Goal: Find specific page/section: Find specific page/section

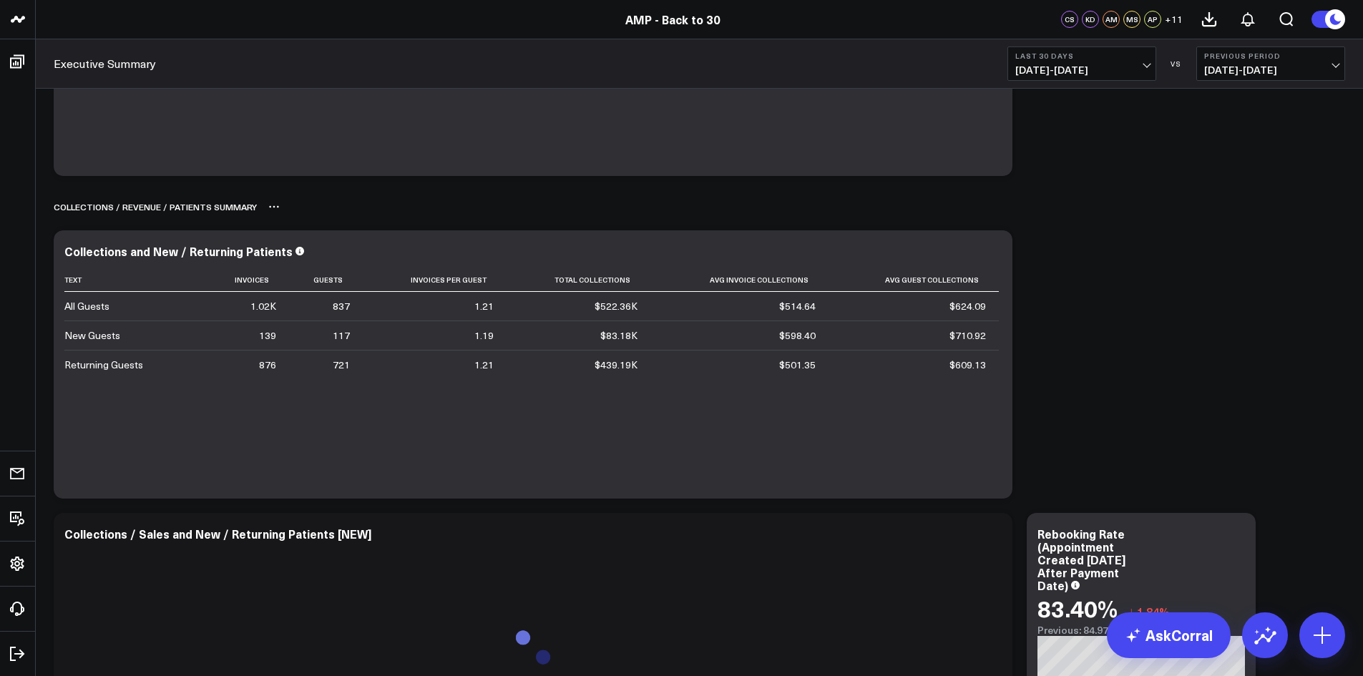
scroll to position [215, 0]
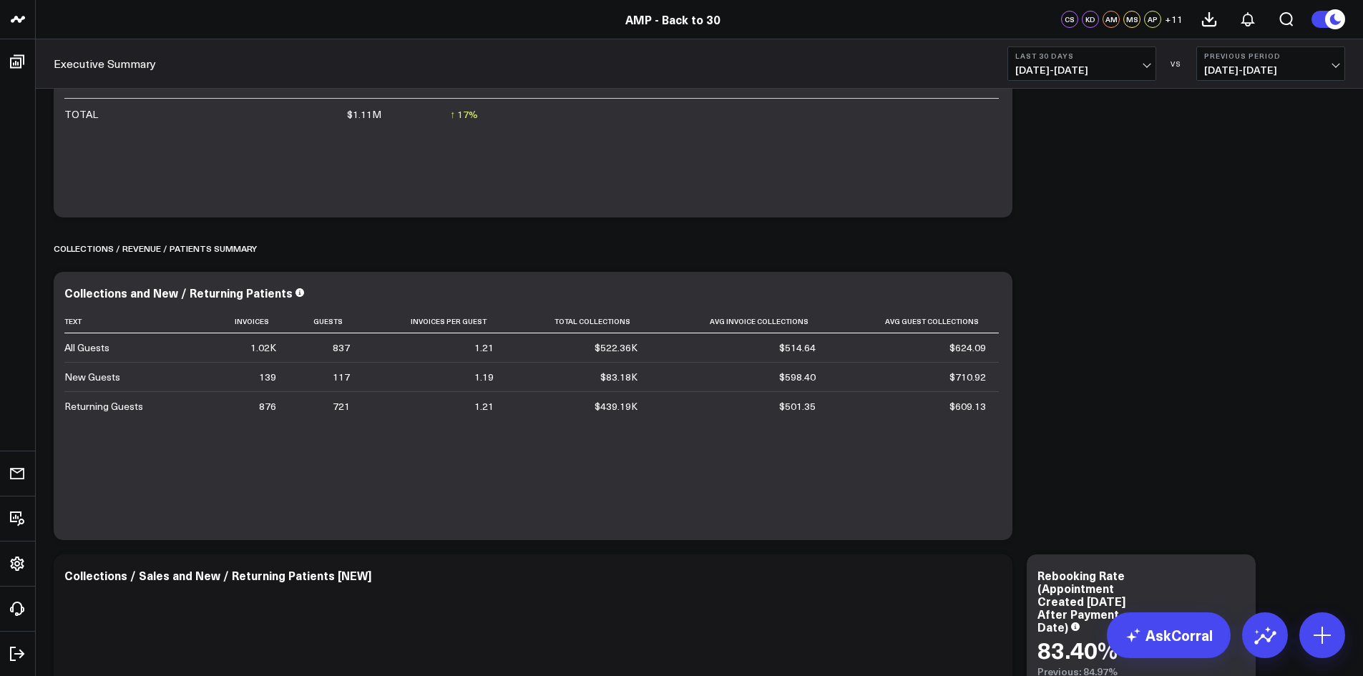
click at [1141, 74] on span "[DATE] - [DATE]" at bounding box center [1081, 69] width 133 height 11
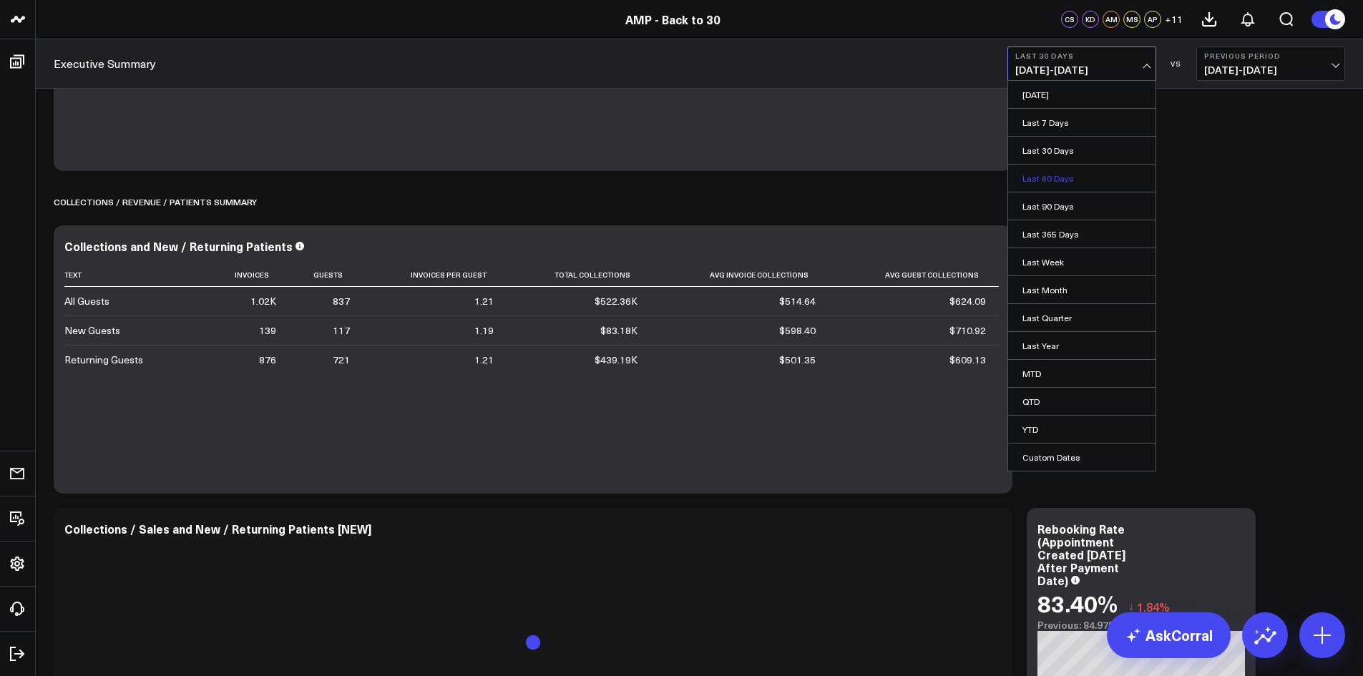
scroll to position [286, 0]
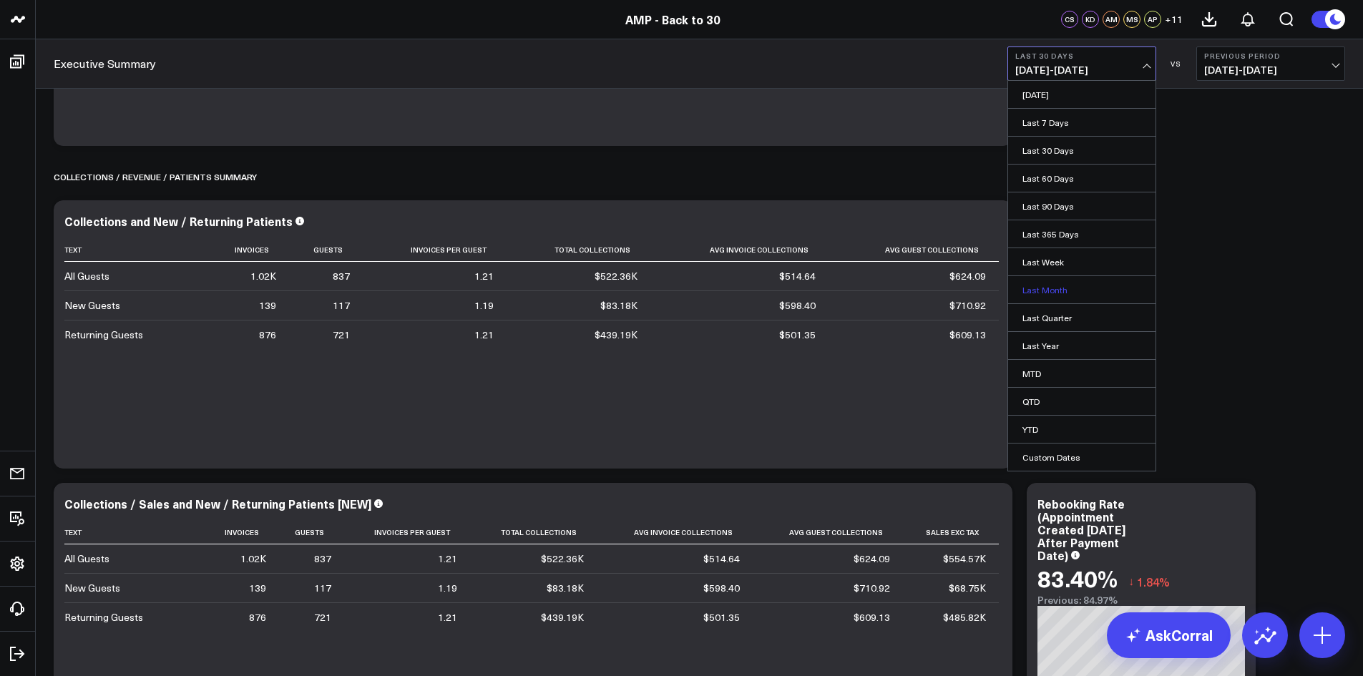
click at [1050, 292] on link "Last Month" at bounding box center [1081, 289] width 147 height 27
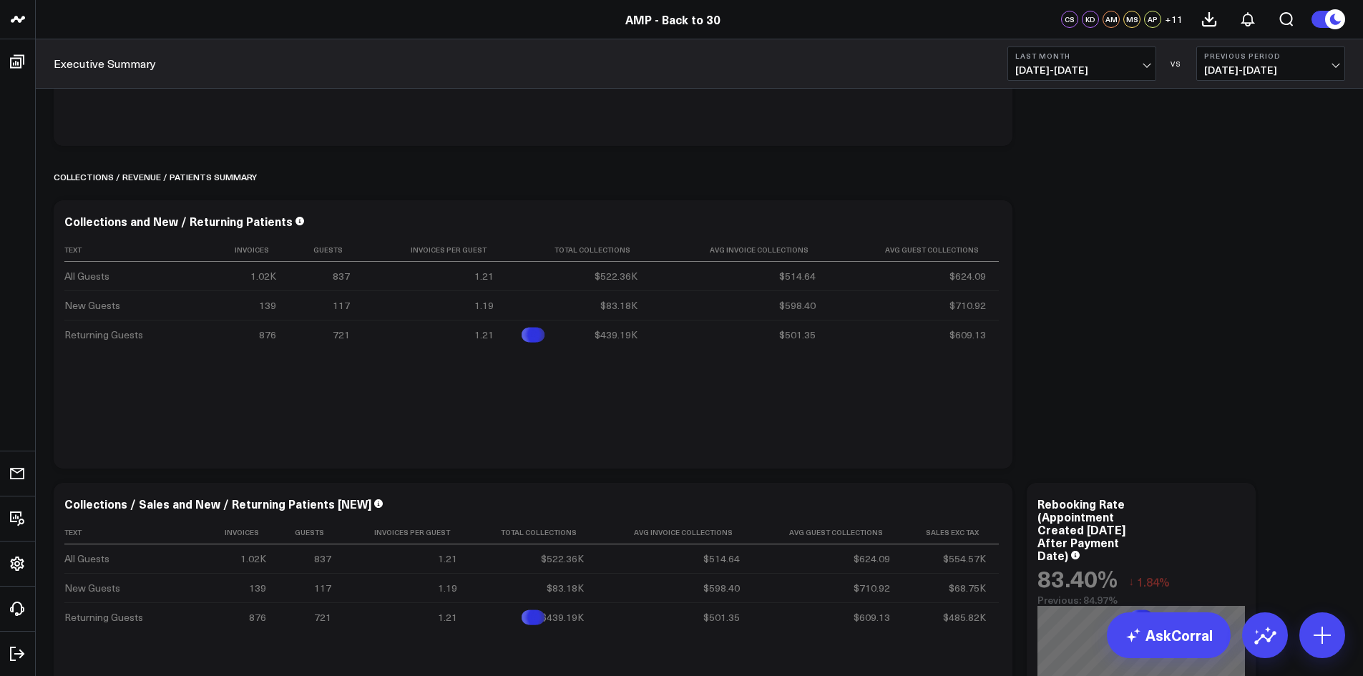
click at [1261, 77] on button "Previous Period [DATE] - [DATE]" at bounding box center [1270, 64] width 149 height 34
click at [1264, 181] on link "No Comparison" at bounding box center [1270, 178] width 147 height 27
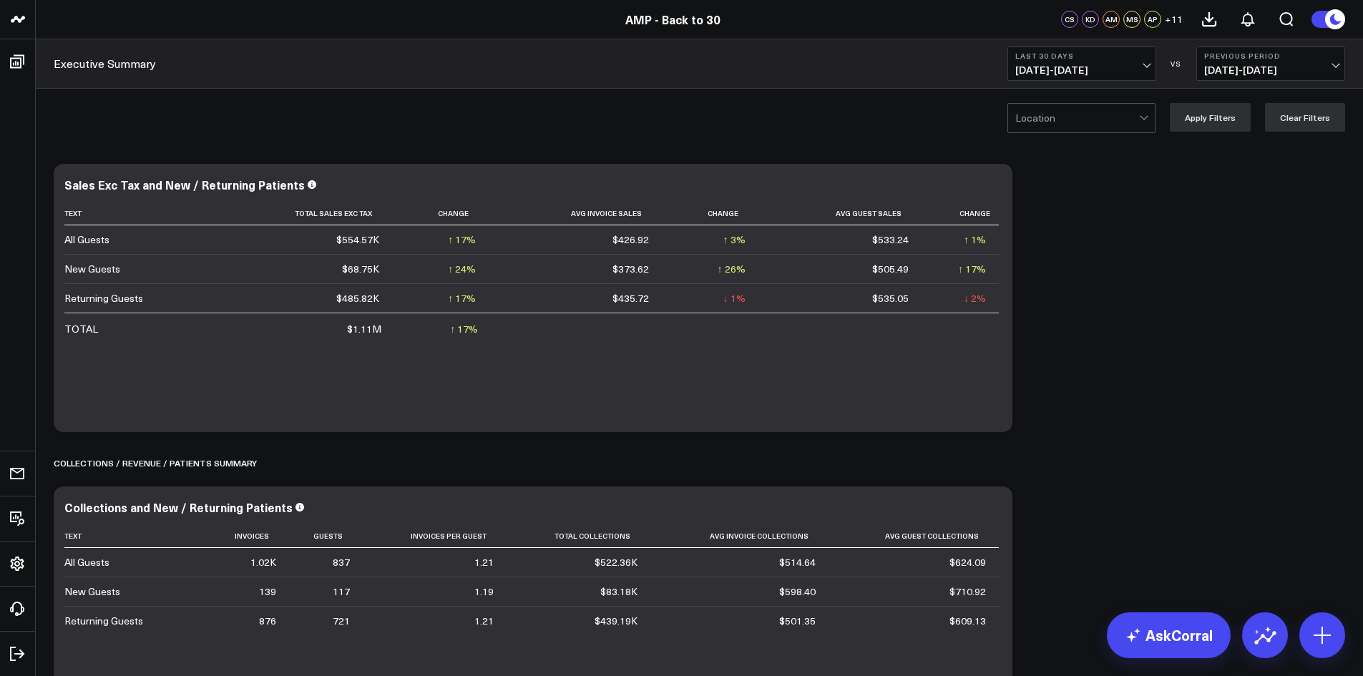
click at [1138, 70] on span "[DATE] - [DATE]" at bounding box center [1081, 69] width 133 height 11
click at [1072, 294] on link "Last Month" at bounding box center [1081, 289] width 147 height 27
click at [1256, 50] on button "Previous Period [DATE] - [DATE]" at bounding box center [1270, 64] width 149 height 34
click at [1244, 175] on link "No Comparison" at bounding box center [1270, 178] width 147 height 27
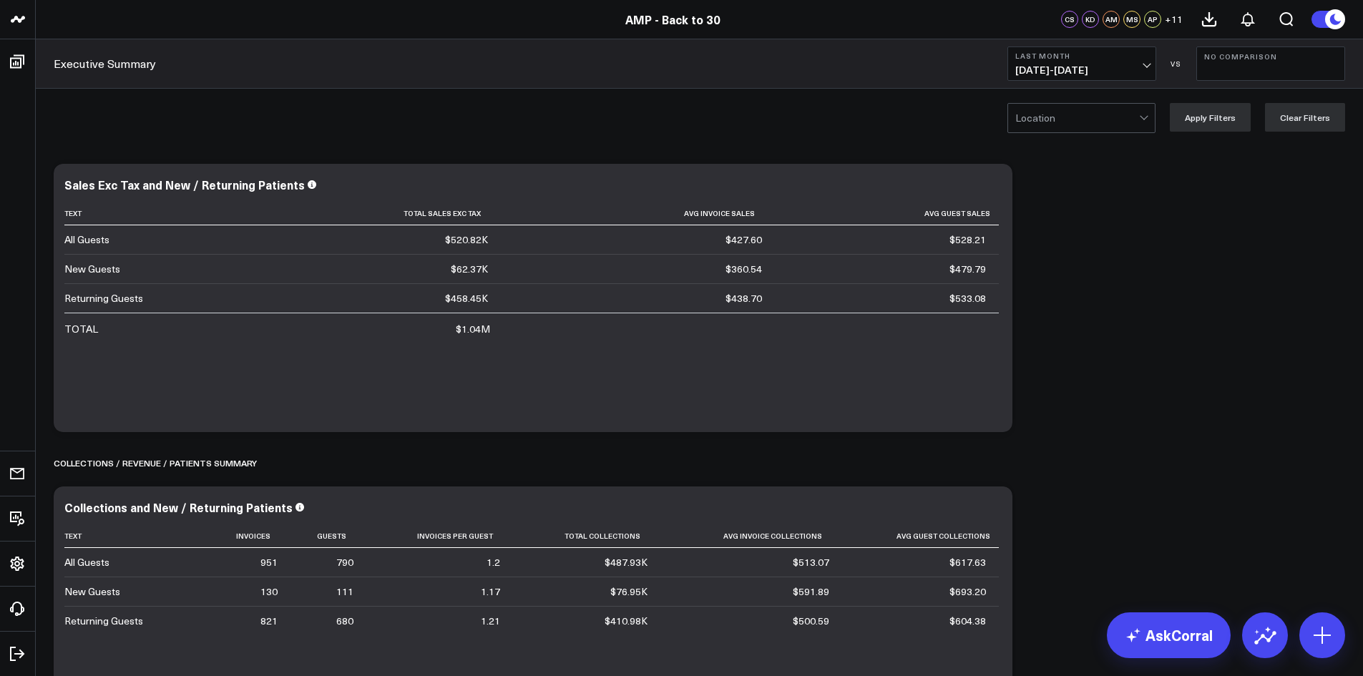
drag, startPoint x: 1015, startPoint y: 129, endPoint x: 1030, endPoint y: 124, distance: 15.6
click at [1018, 130] on div "Location" at bounding box center [1081, 118] width 148 height 30
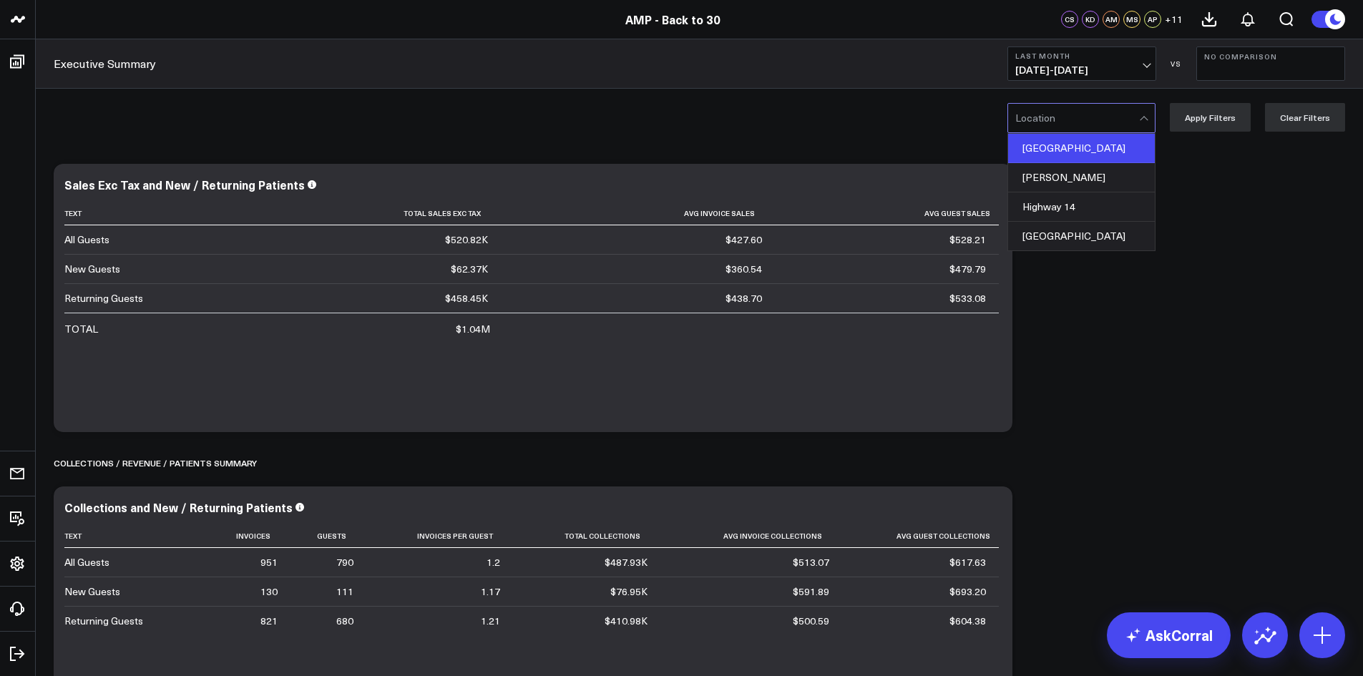
click at [1139, 156] on div "Simpsonville" at bounding box center [1081, 148] width 147 height 29
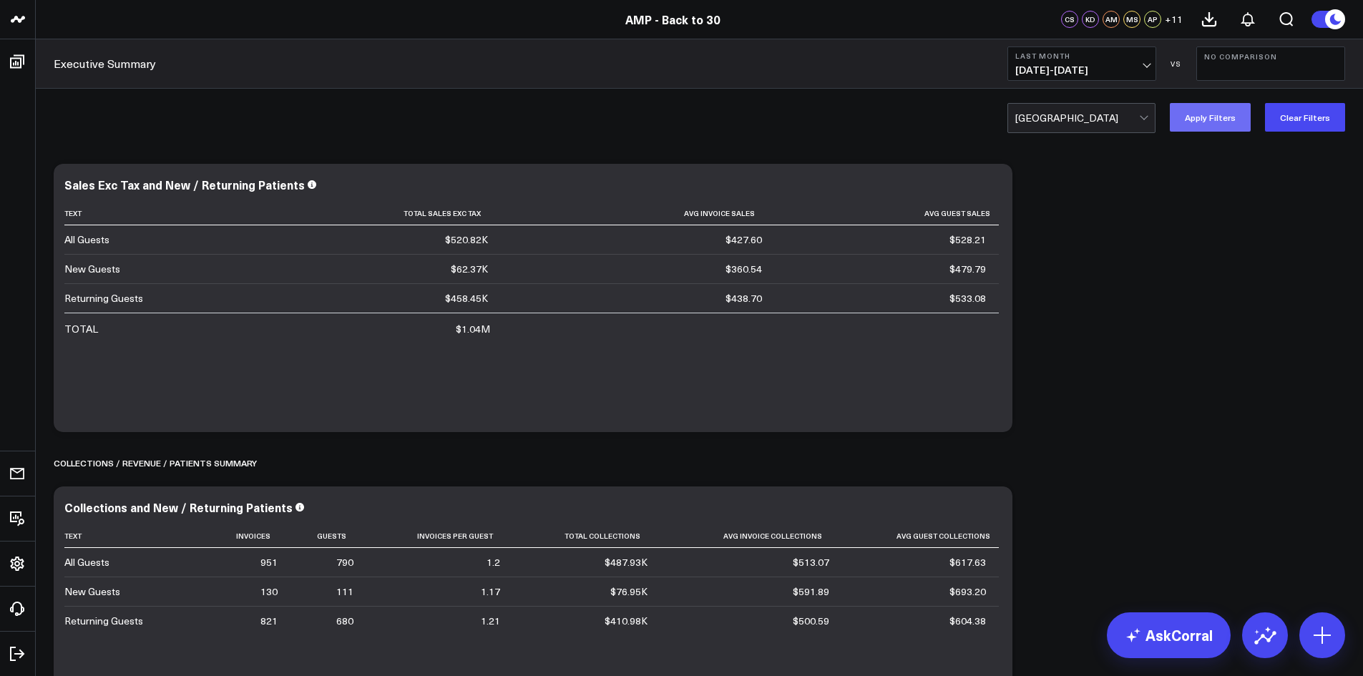
click at [1218, 129] on button "Apply Filters" at bounding box center [1210, 117] width 81 height 29
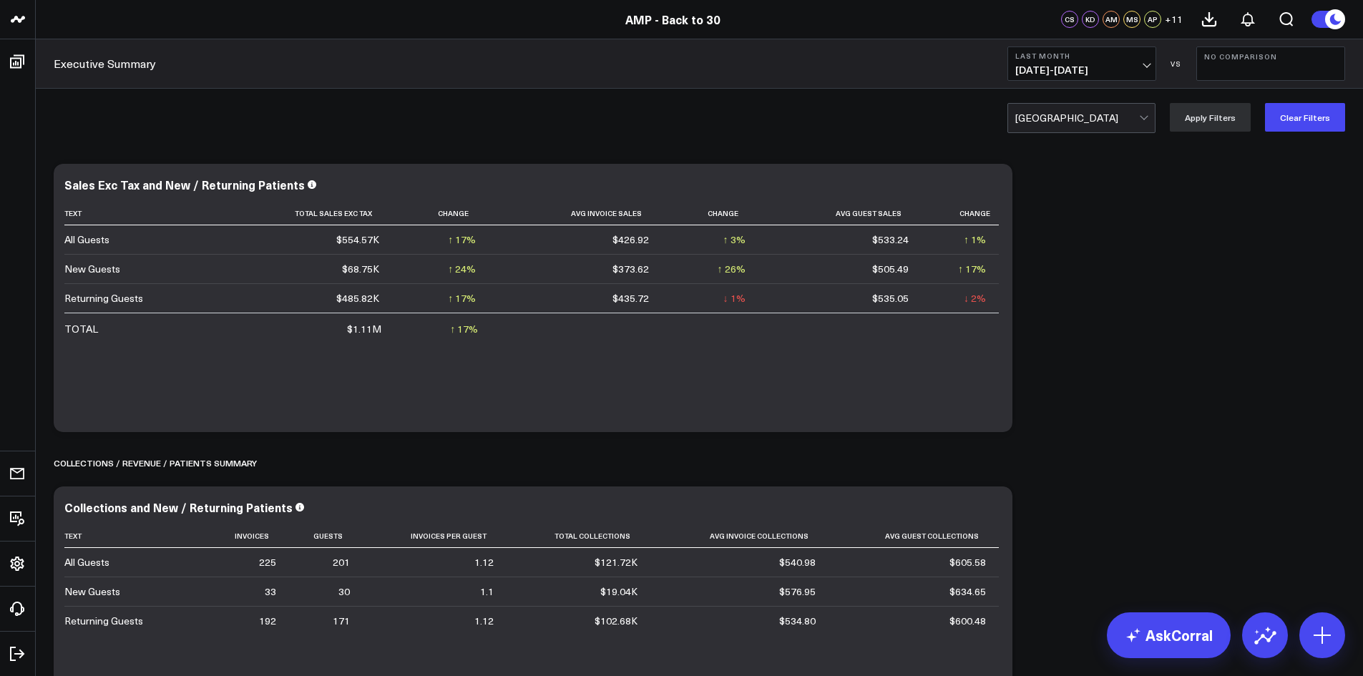
drag, startPoint x: 1133, startPoint y: 145, endPoint x: 1121, endPoint y: 118, distance: 28.8
click at [1133, 144] on div "Simpsonville Apply Filters Clear Filters" at bounding box center [699, 117] width 1327 height 57
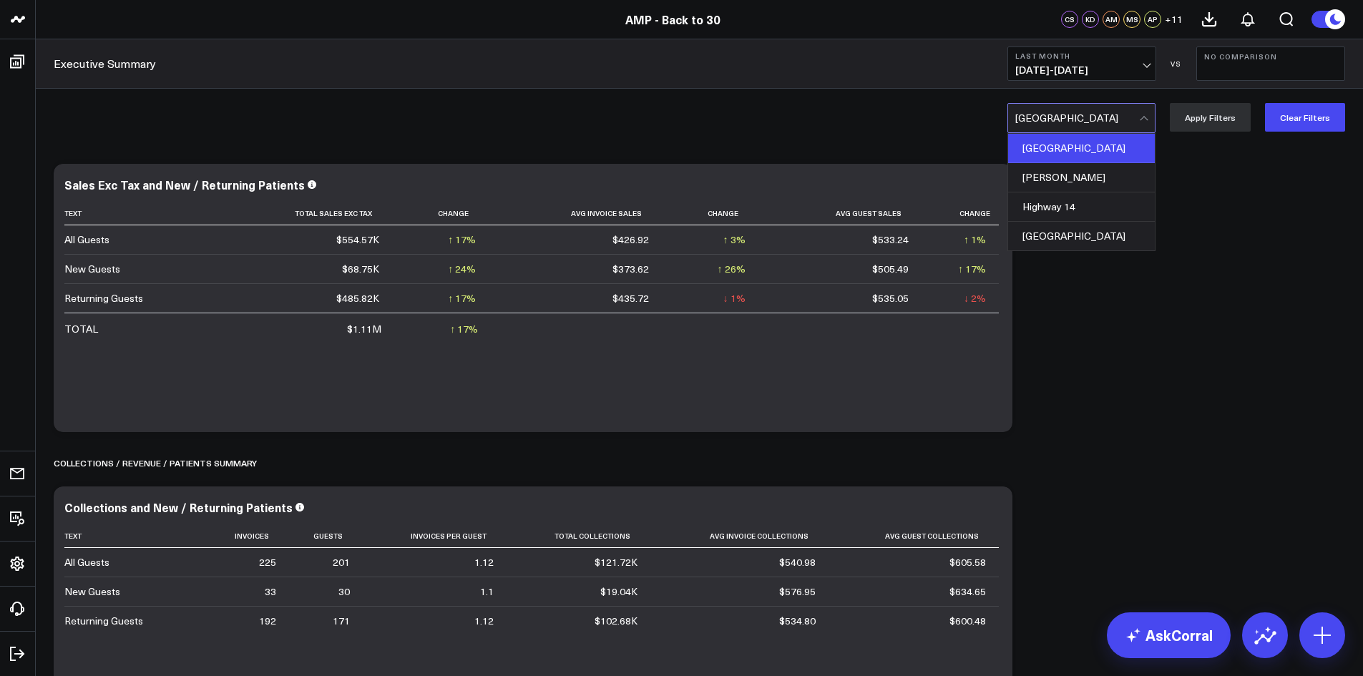
click at [1121, 118] on div at bounding box center [1077, 118] width 124 height 29
click at [1103, 173] on div "McBee" at bounding box center [1081, 177] width 147 height 29
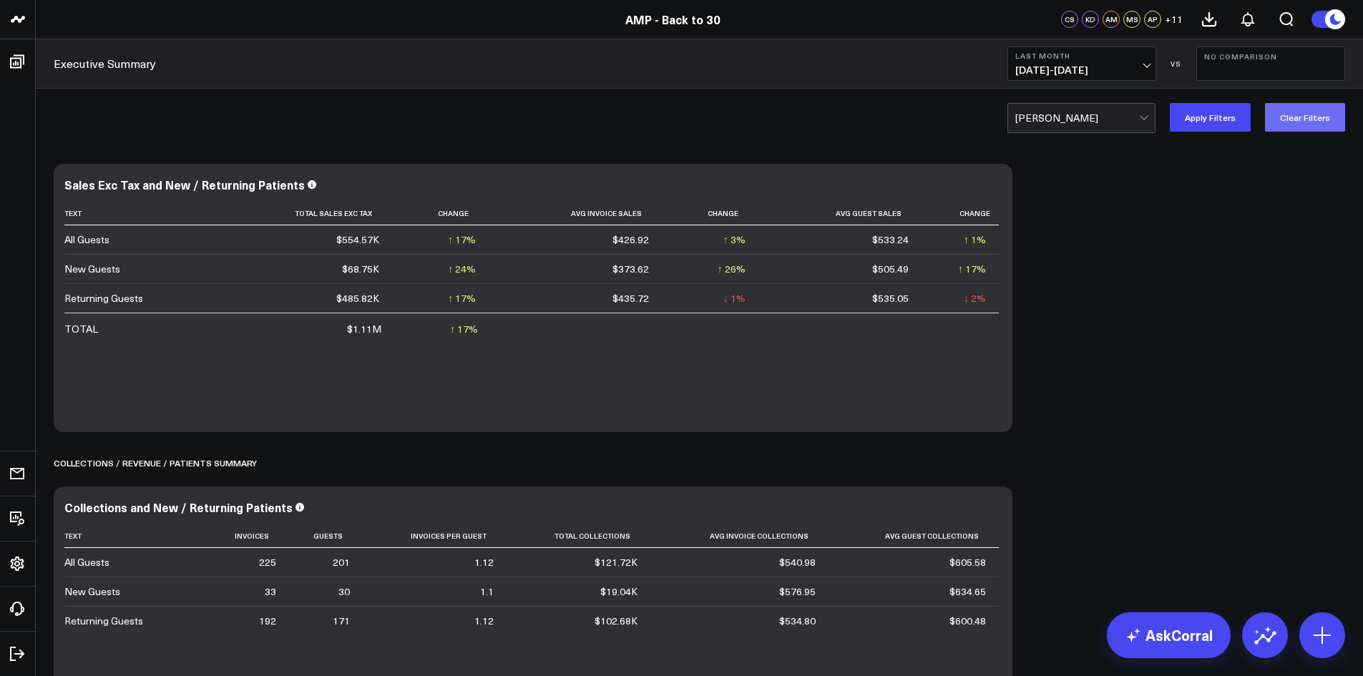
click at [1328, 104] on button "Clear Filters" at bounding box center [1305, 117] width 80 height 29
click at [1129, 124] on div at bounding box center [1077, 118] width 124 height 29
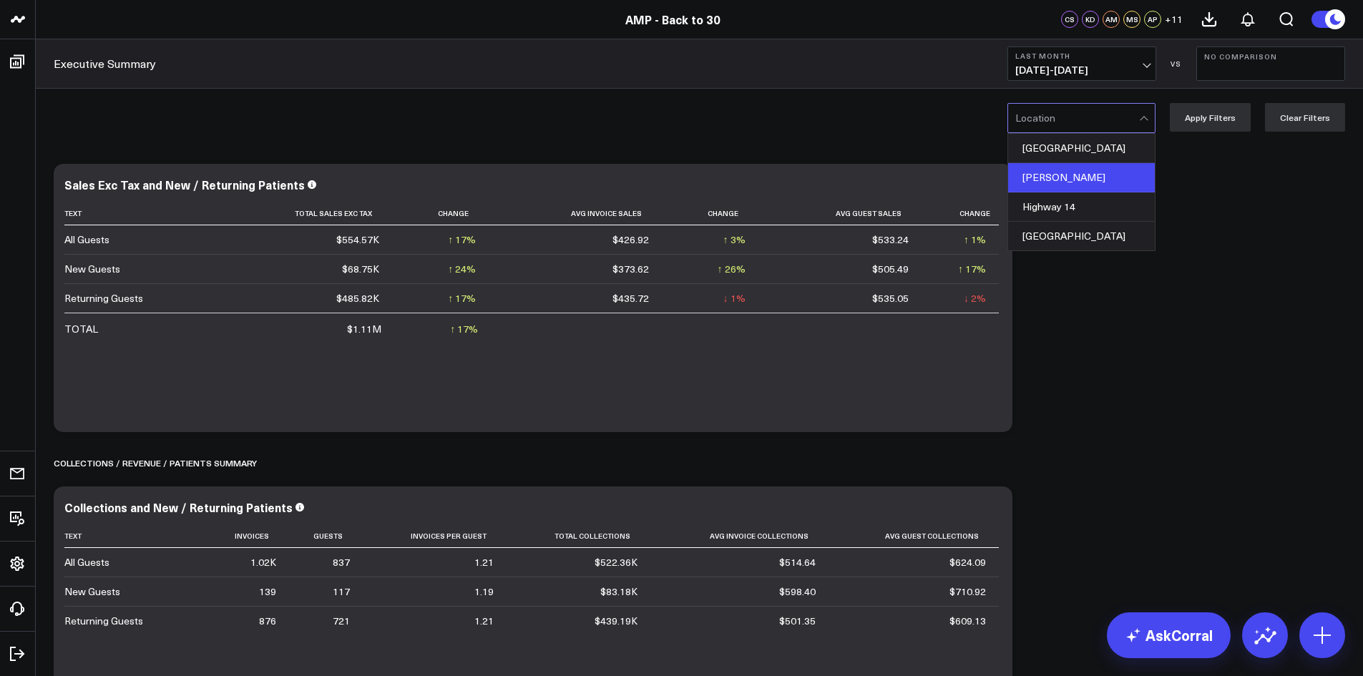
click at [1098, 179] on div "McBee" at bounding box center [1081, 177] width 147 height 29
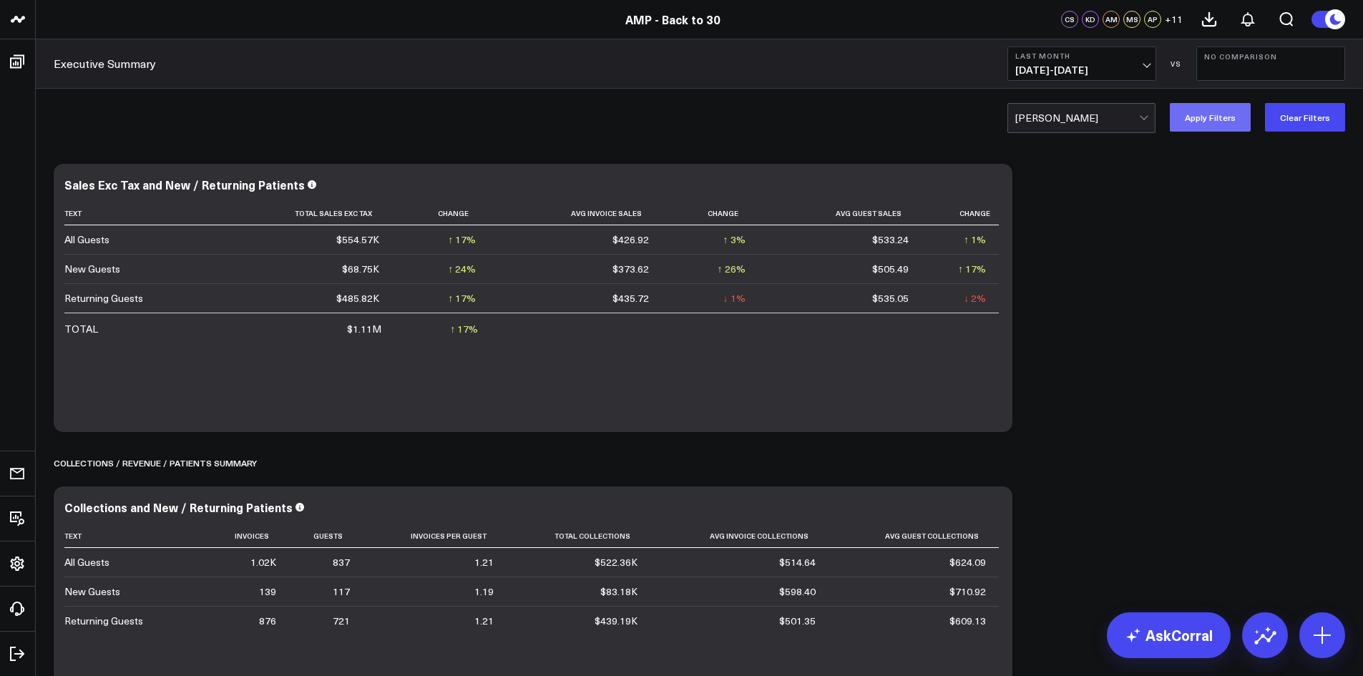
click at [1193, 114] on button "Apply Filters" at bounding box center [1210, 117] width 81 height 29
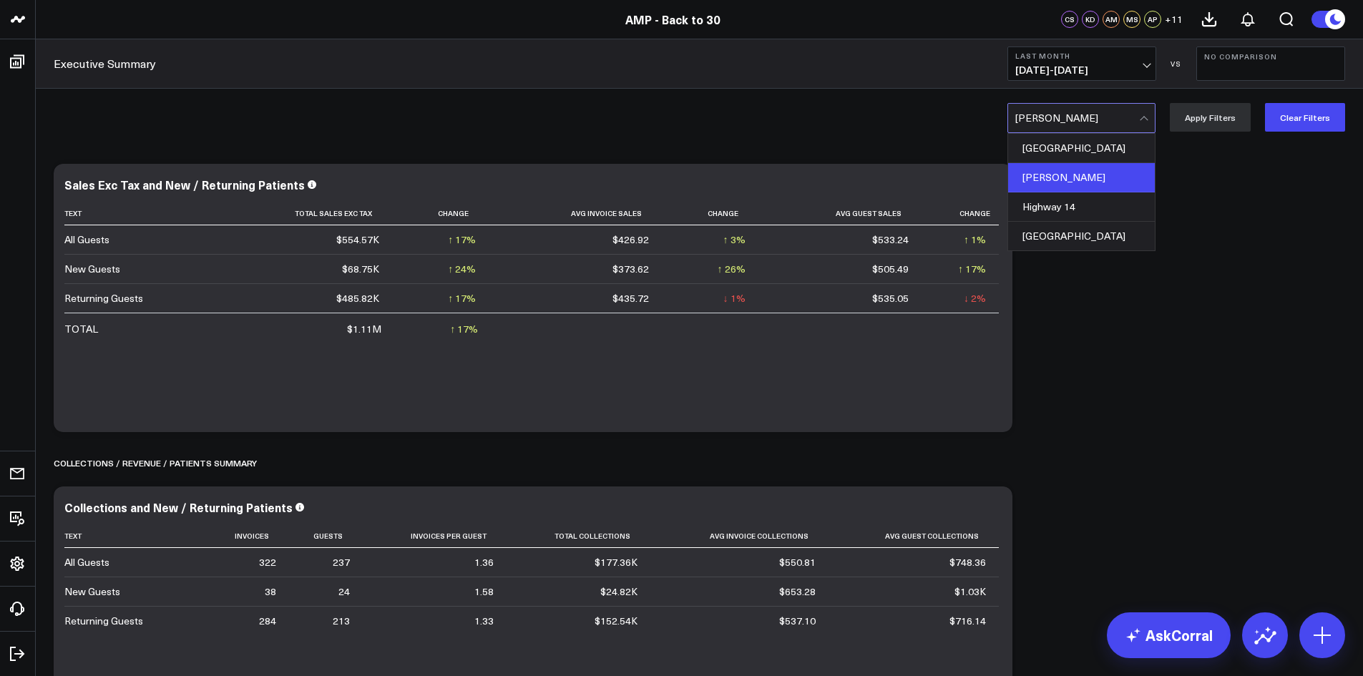
click at [1094, 119] on div at bounding box center [1077, 118] width 124 height 29
click at [1083, 199] on div "Highway 14" at bounding box center [1081, 206] width 147 height 29
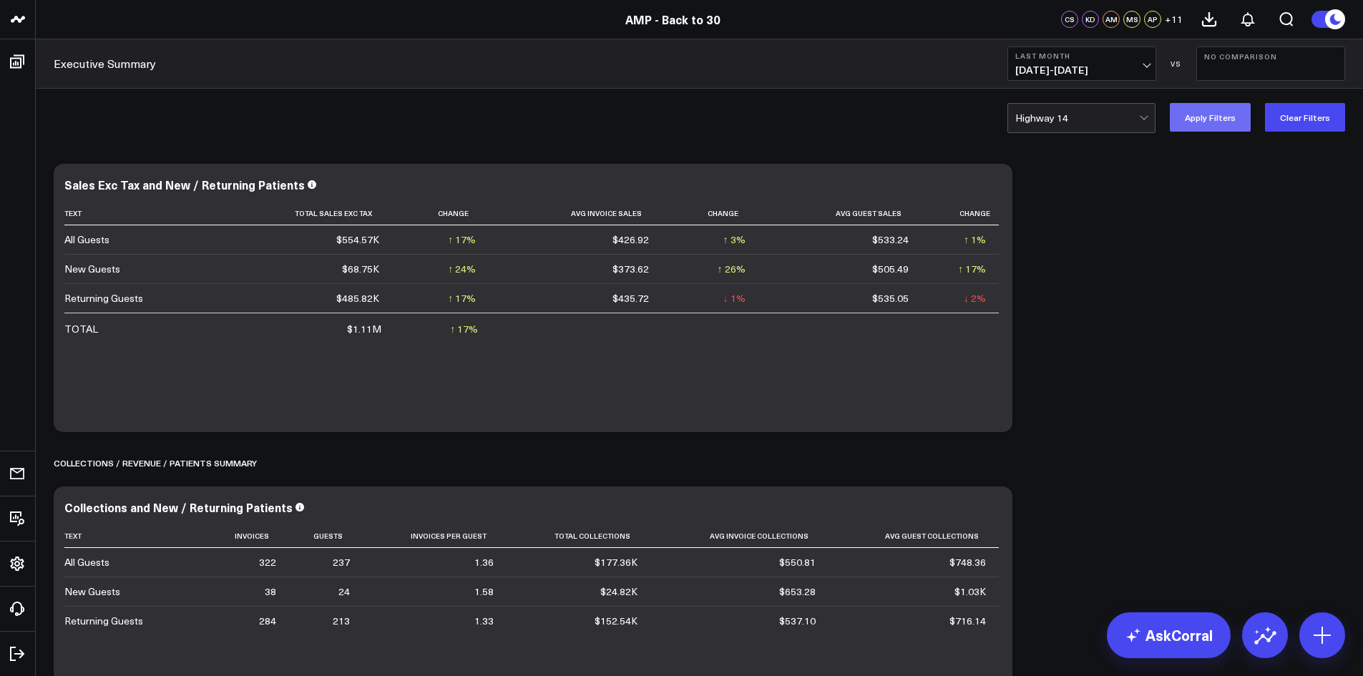
click at [1213, 116] on button "Apply Filters" at bounding box center [1210, 117] width 81 height 29
click at [1116, 122] on div at bounding box center [1077, 118] width 124 height 29
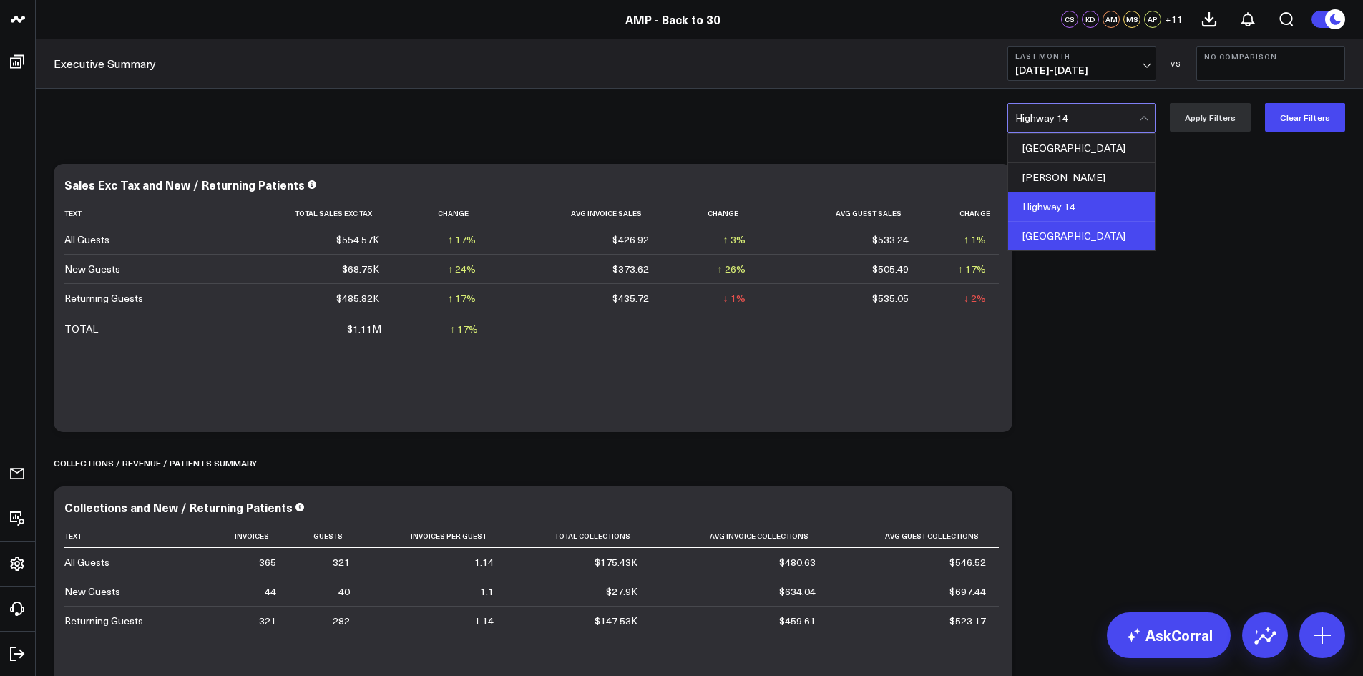
click at [1094, 241] on div "Boiling Springs" at bounding box center [1081, 236] width 147 height 29
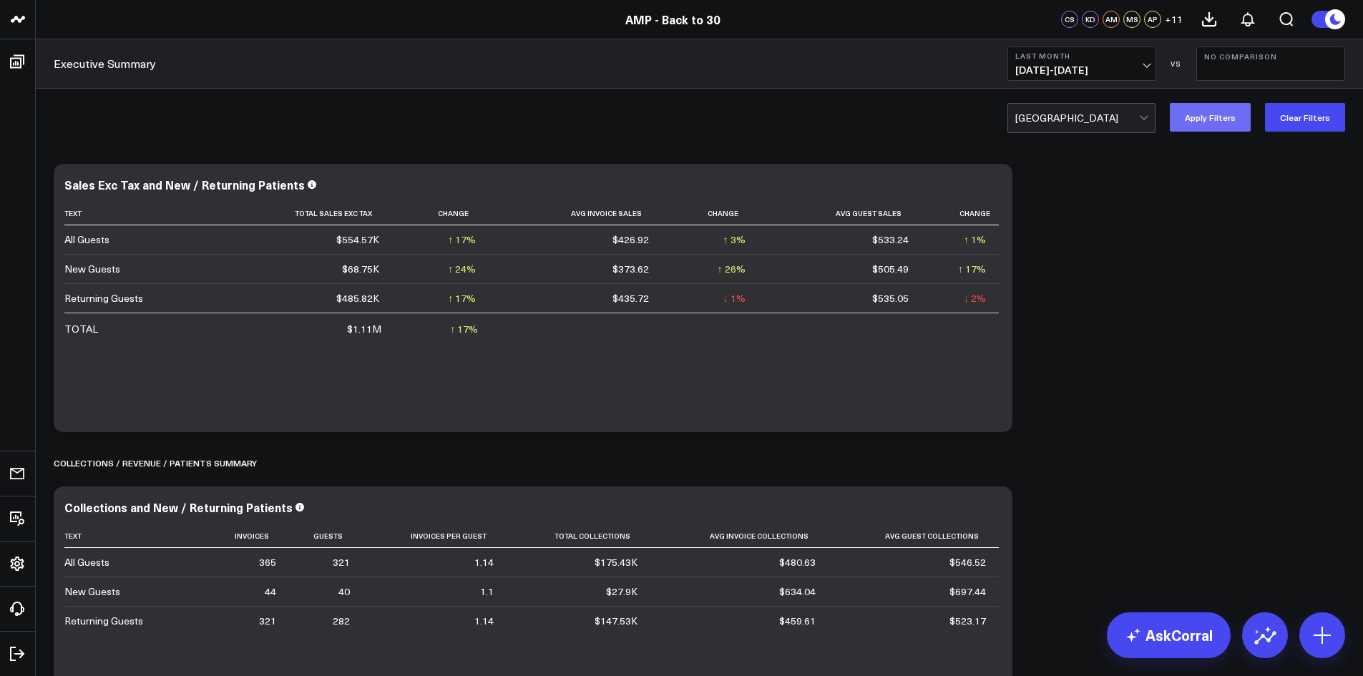
click at [1203, 109] on button "Apply Filters" at bounding box center [1210, 117] width 81 height 29
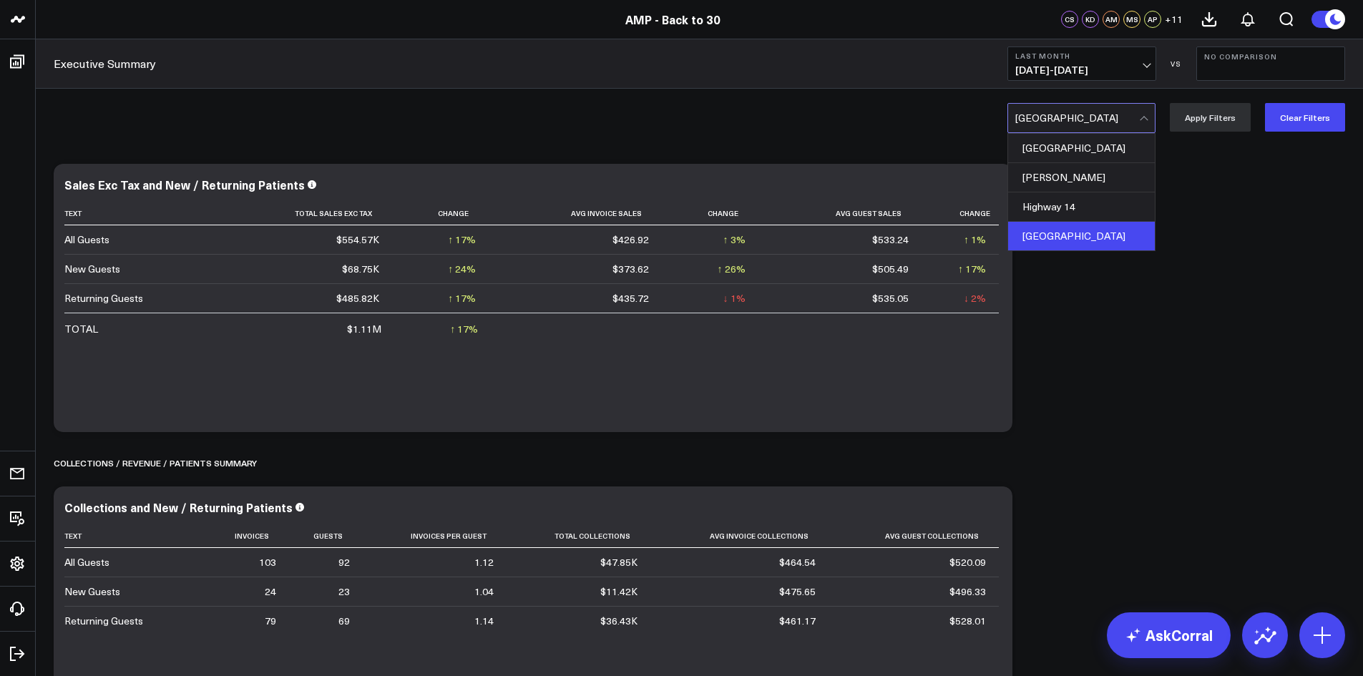
click at [1123, 122] on div at bounding box center [1077, 118] width 124 height 29
click at [1093, 152] on div "Simpsonville" at bounding box center [1081, 148] width 147 height 29
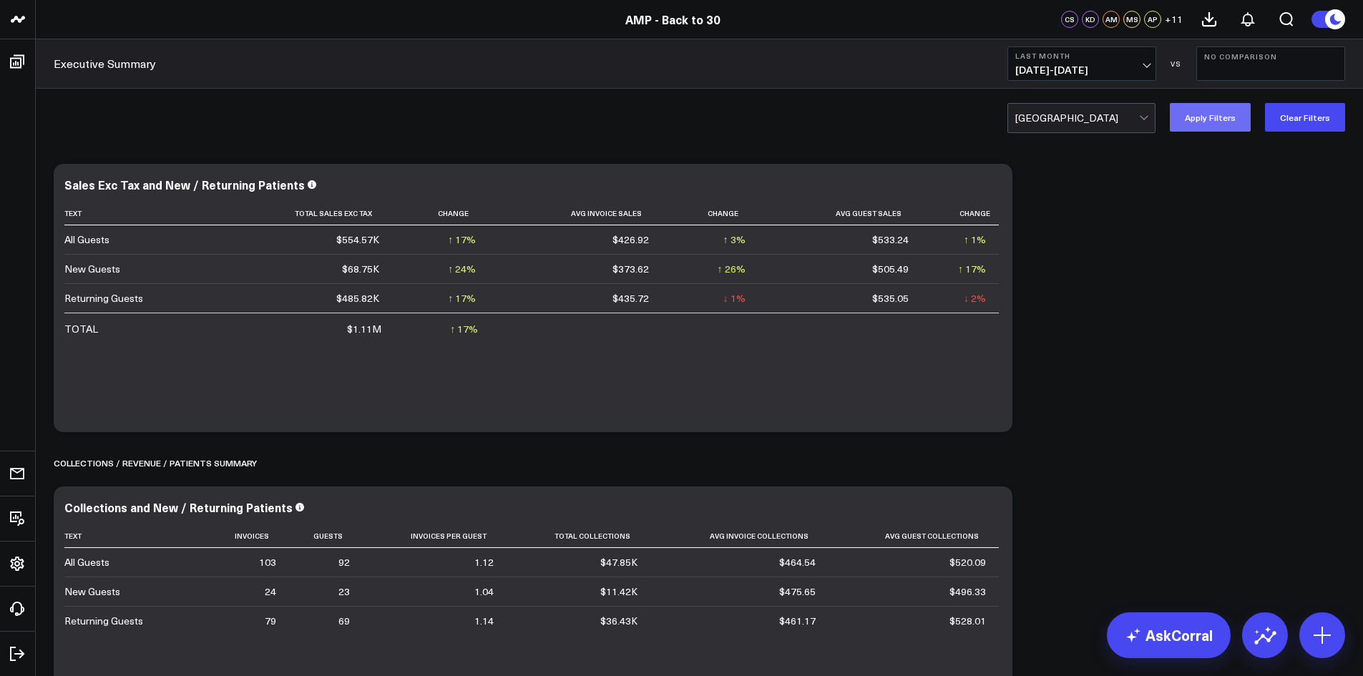
click at [1206, 116] on button "Apply Filters" at bounding box center [1210, 117] width 81 height 29
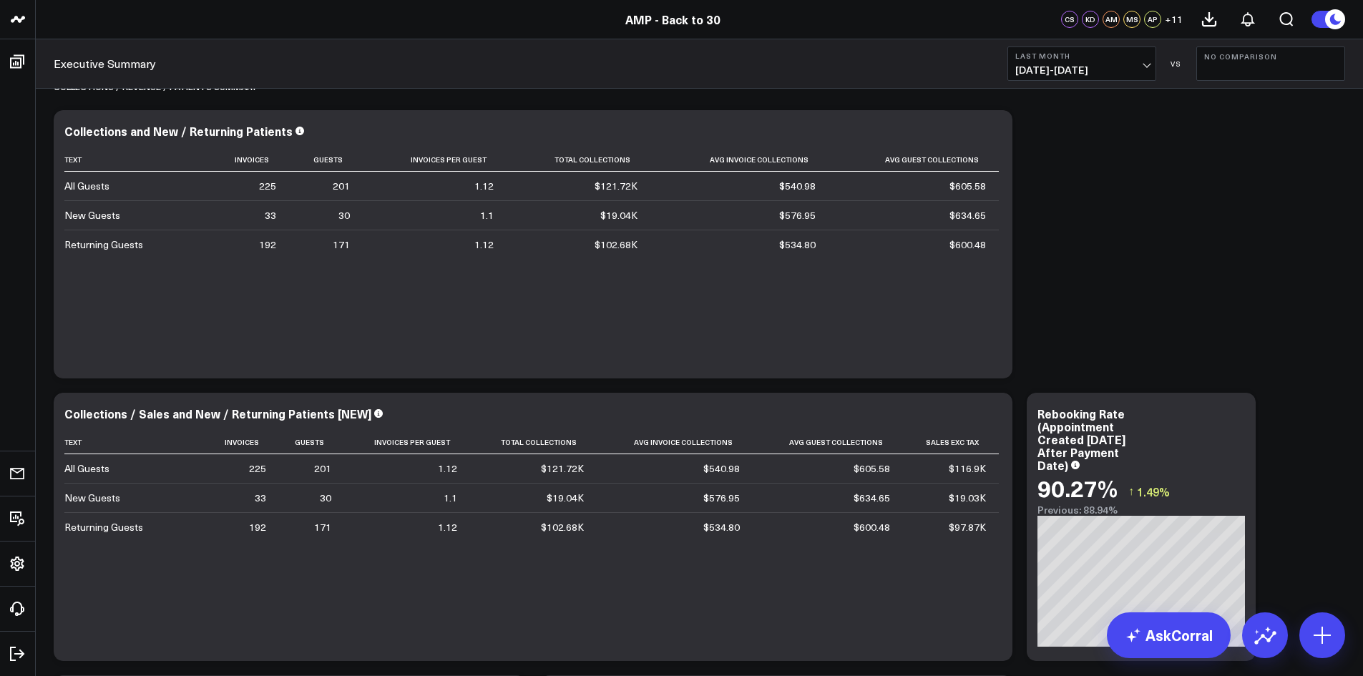
scroll to position [358, 0]
